Goal: Task Accomplishment & Management: Manage account settings

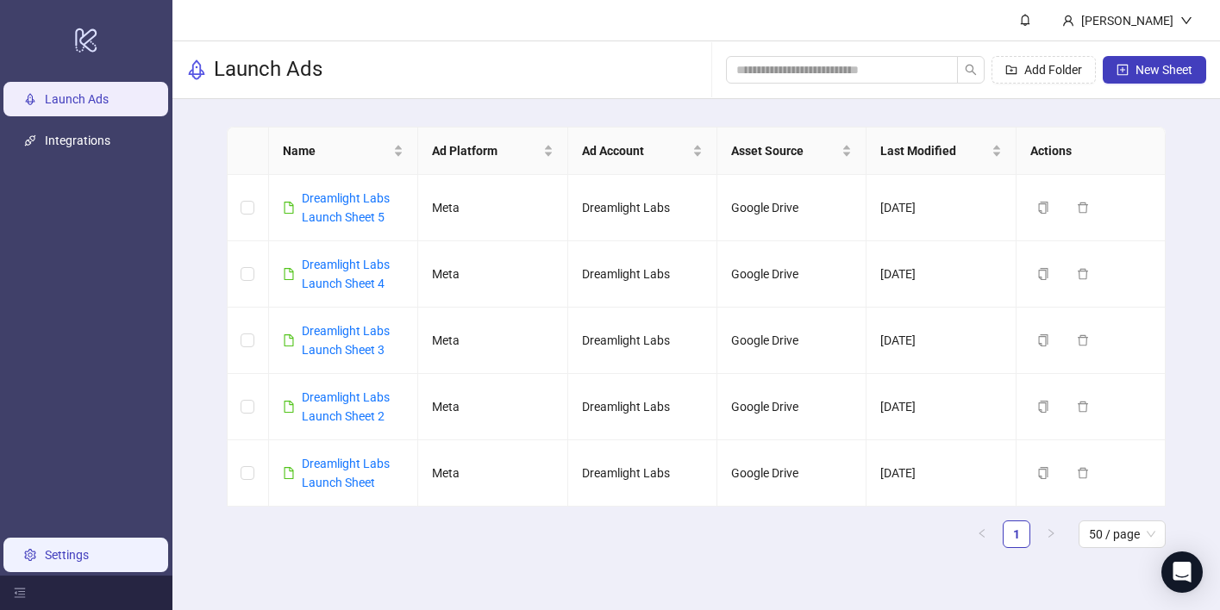
click at [86, 555] on link "Settings" at bounding box center [67, 555] width 44 height 14
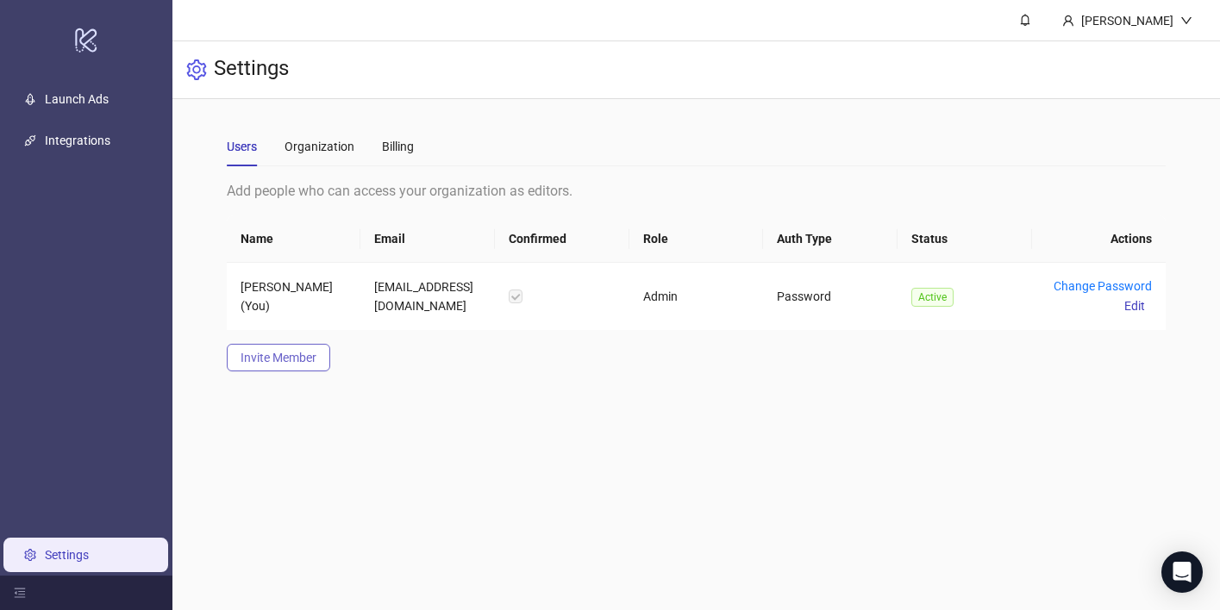
click at [278, 361] on span "Invite Member" at bounding box center [279, 358] width 76 height 14
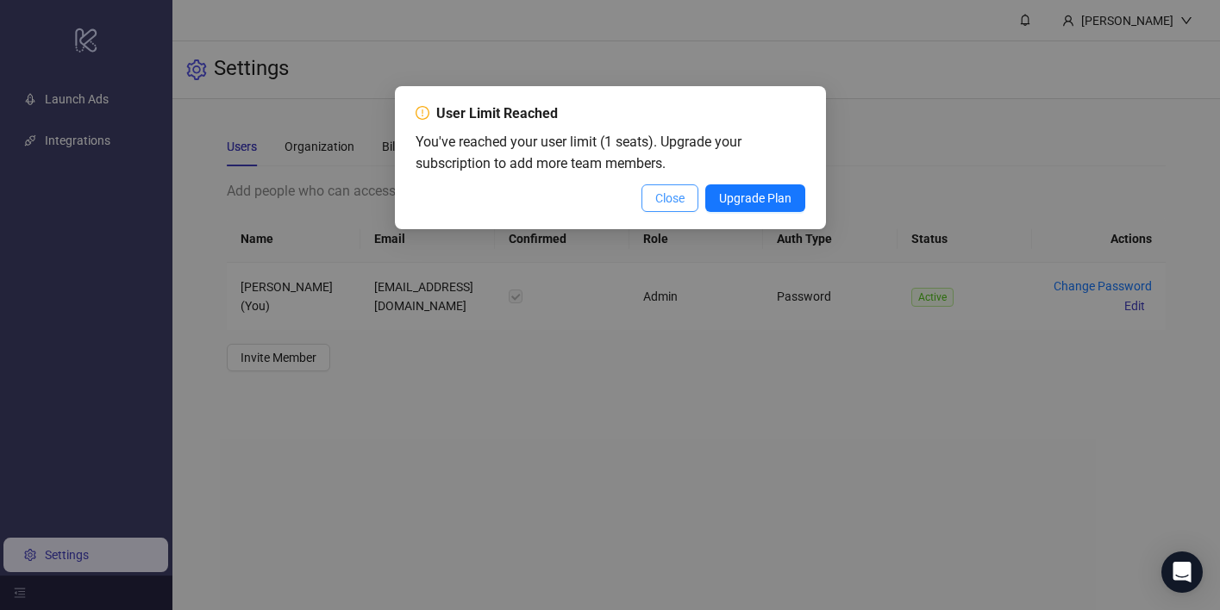
click at [672, 201] on span "Close" at bounding box center [669, 198] width 29 height 14
